Goal: Navigation & Orientation: Find specific page/section

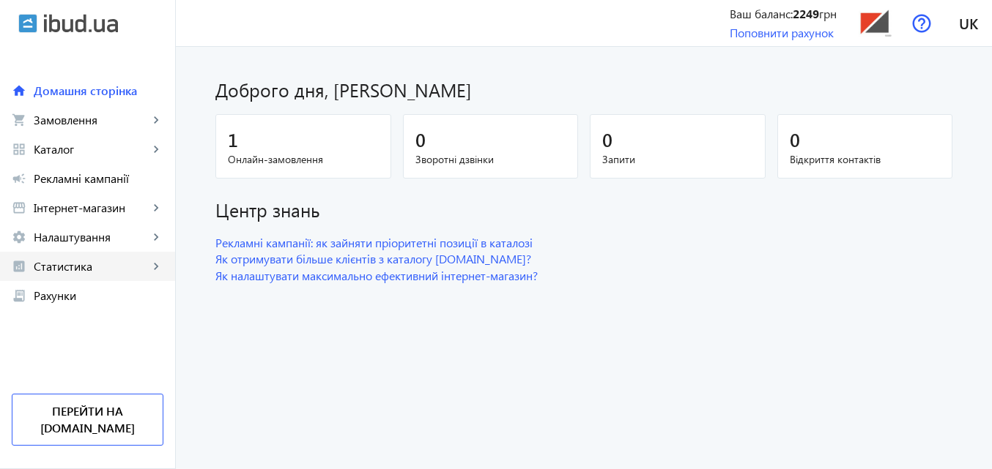
click at [154, 270] on mat-icon "keyboard_arrow_right" at bounding box center [156, 266] width 15 height 15
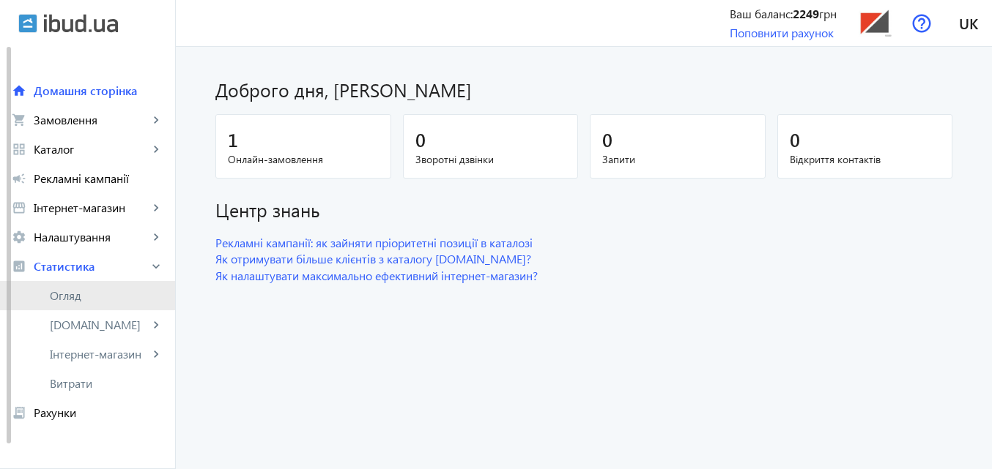
click at [114, 298] on span "Огляд" at bounding box center [107, 296] width 114 height 15
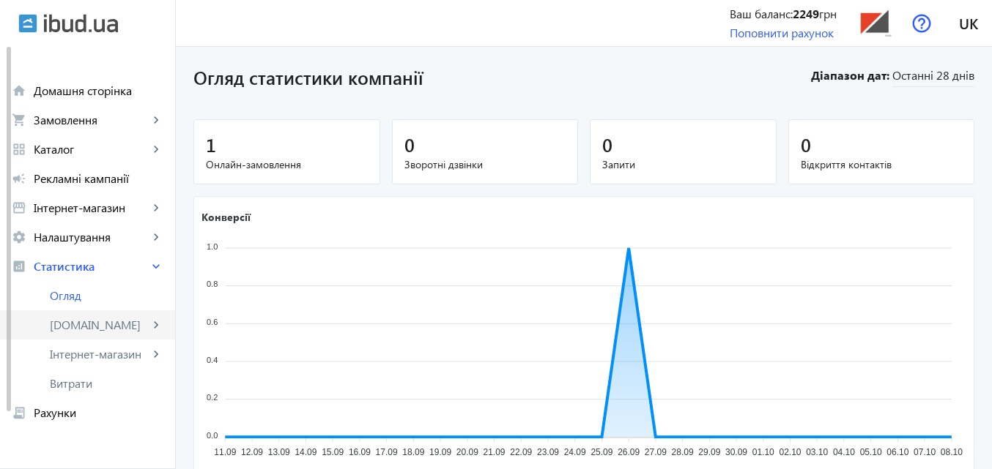
click at [103, 322] on span "[DOMAIN_NAME]" at bounding box center [99, 325] width 99 height 15
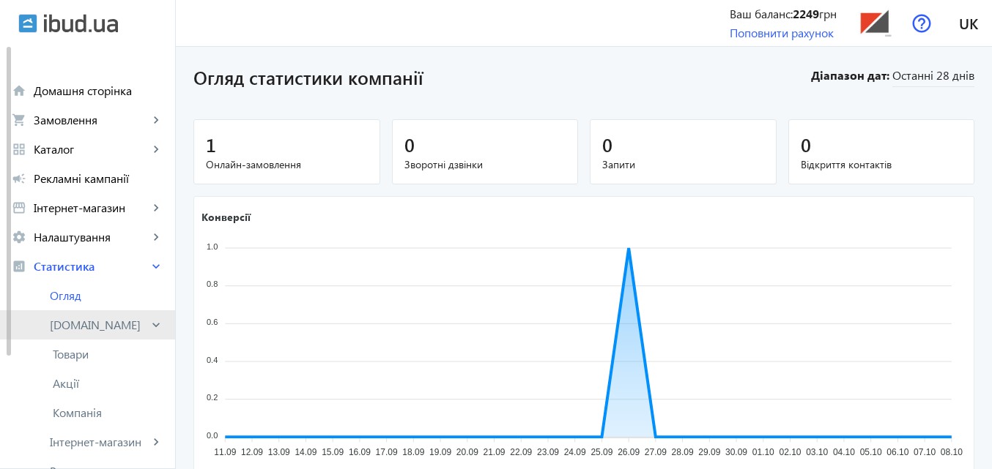
click at [106, 322] on span "[DOMAIN_NAME]" at bounding box center [99, 325] width 99 height 15
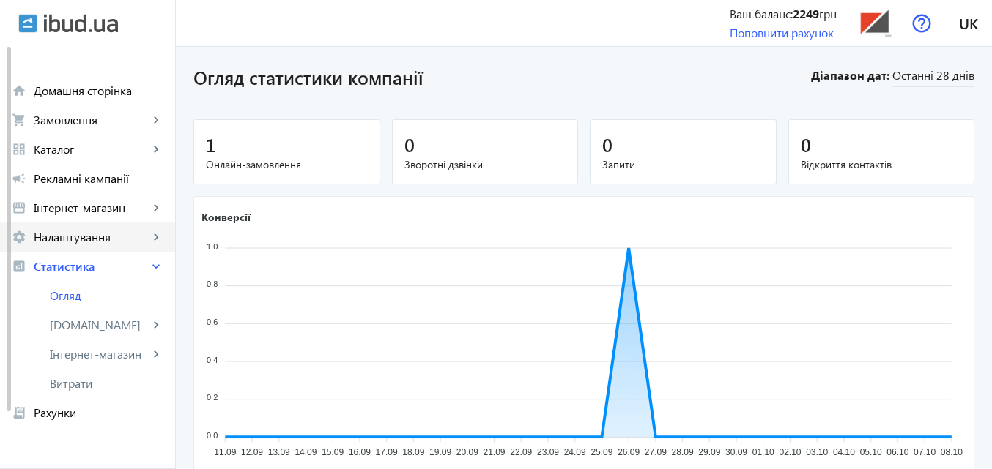
click at [116, 236] on span "Налаштування" at bounding box center [91, 237] width 115 height 15
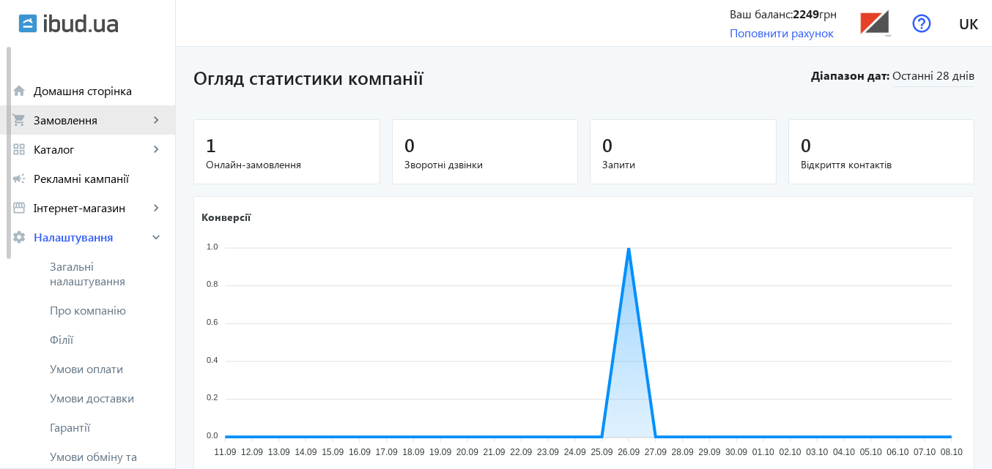
click at [122, 114] on span "Замовлення" at bounding box center [91, 120] width 115 height 15
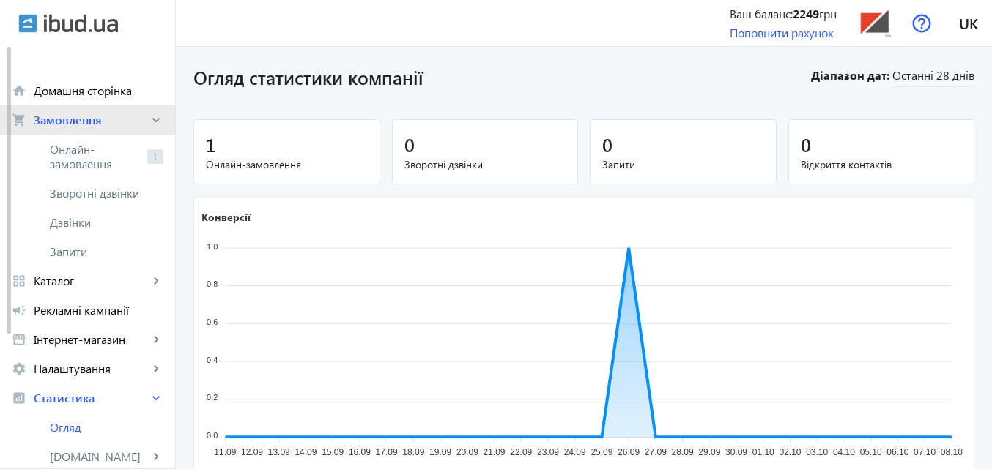
click at [122, 114] on span "Замовлення" at bounding box center [91, 120] width 115 height 15
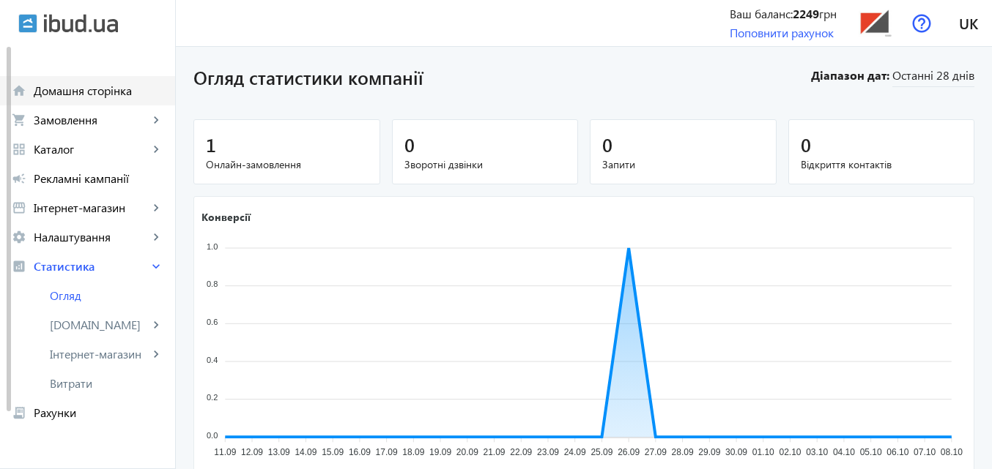
click at [70, 78] on link "home Домашня сторінка" at bounding box center [87, 90] width 175 height 29
